Goal: Information Seeking & Learning: Learn about a topic

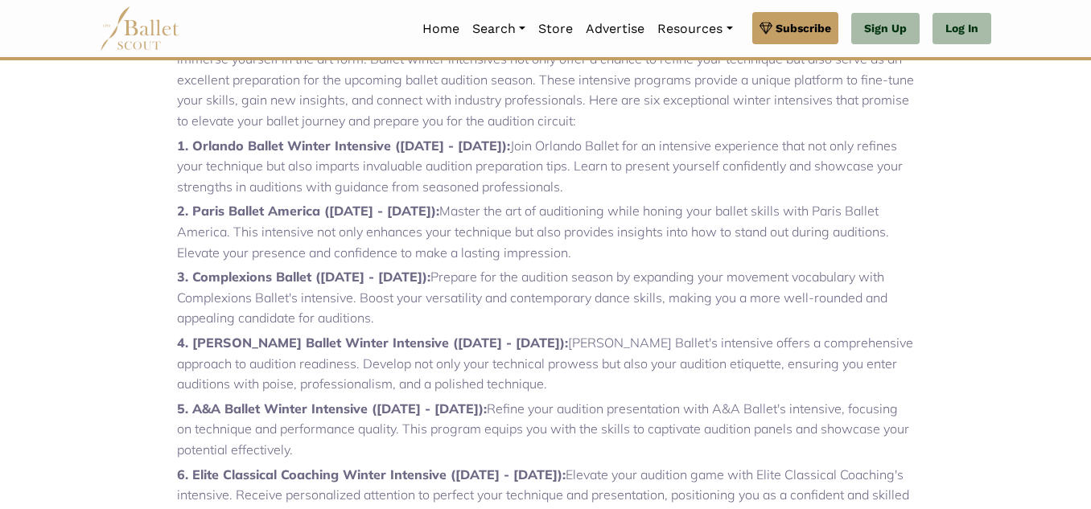
scroll to position [577, 0]
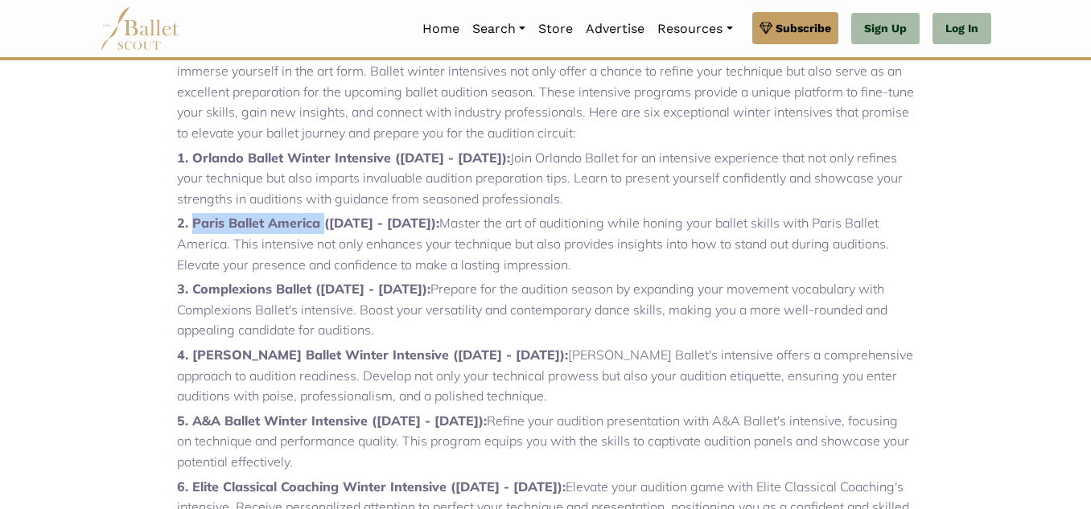
drag, startPoint x: 321, startPoint y: 221, endPoint x: 194, endPoint y: 225, distance: 127.1
click at [194, 225] on strong "2. Paris Ballet America ([DATE] - [DATE]):" at bounding box center [308, 223] width 262 height 16
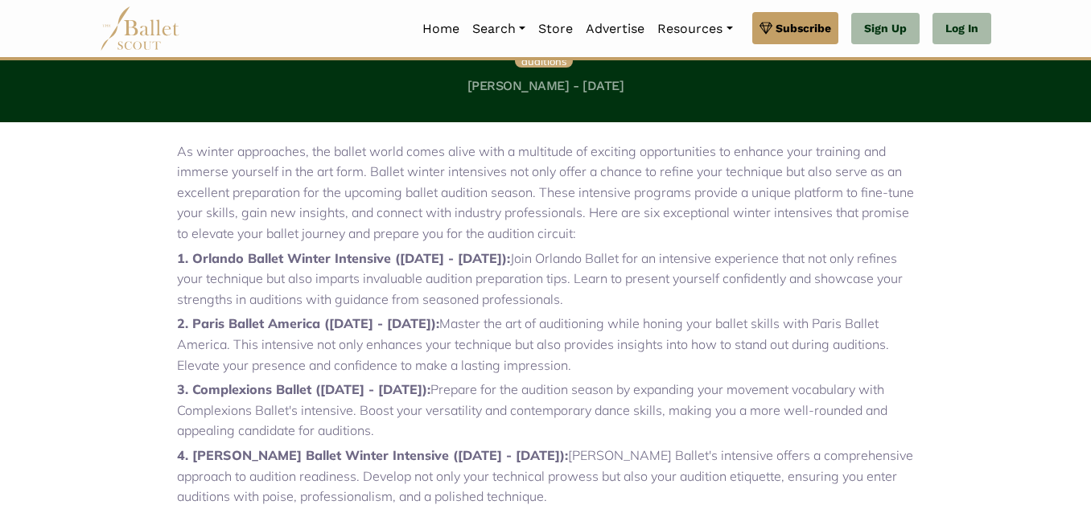
scroll to position [505, 0]
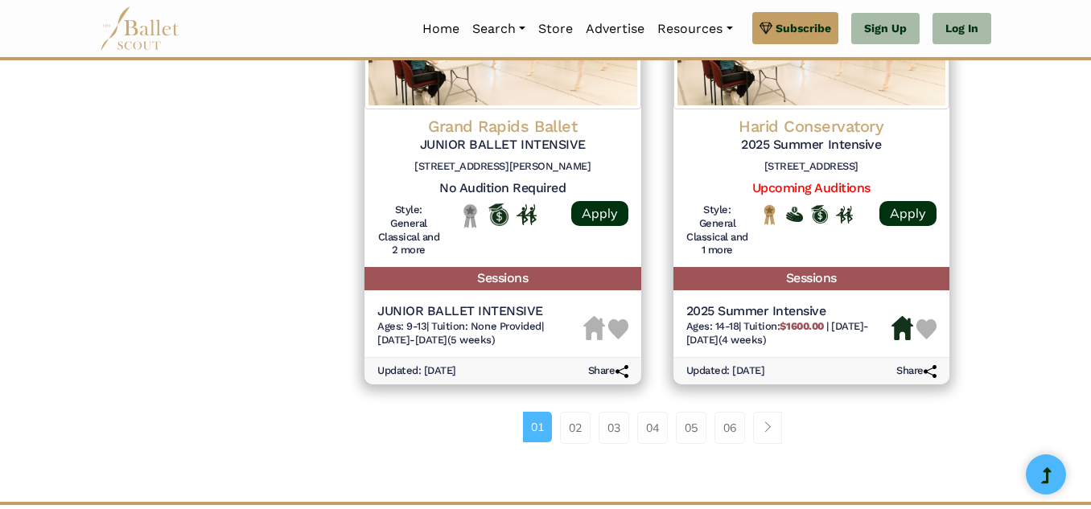
scroll to position [2323, 0]
